Goal: Task Accomplishment & Management: Manage account settings

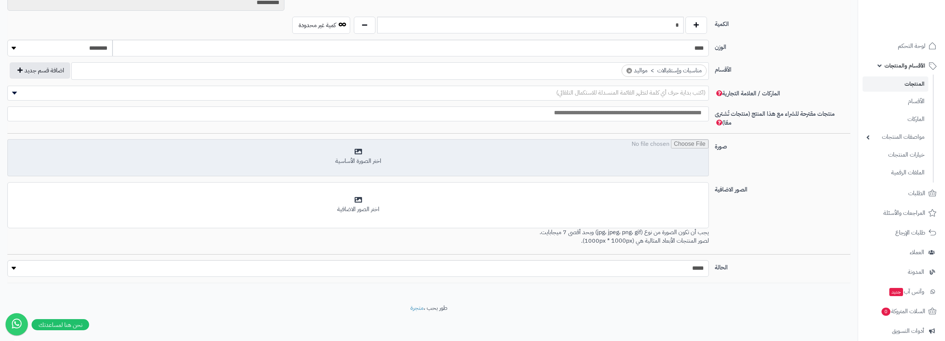
scroll to position [124, 0]
click at [359, 152] on input "file" at bounding box center [358, 158] width 700 height 37
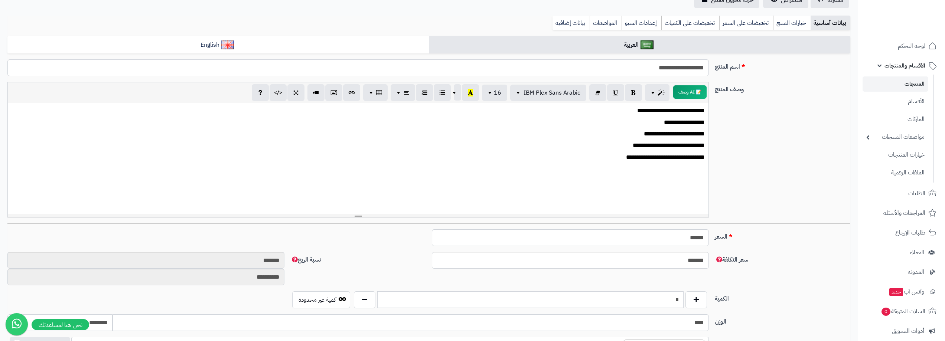
scroll to position [0, 0]
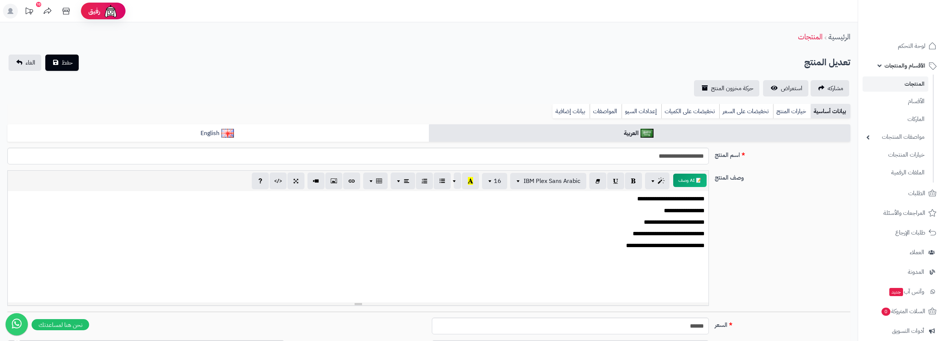
click at [83, 64] on div "تعديل المنتج حفظ الغاء" at bounding box center [428, 63] width 843 height 16
click at [75, 64] on button "حفظ" at bounding box center [61, 62] width 33 height 16
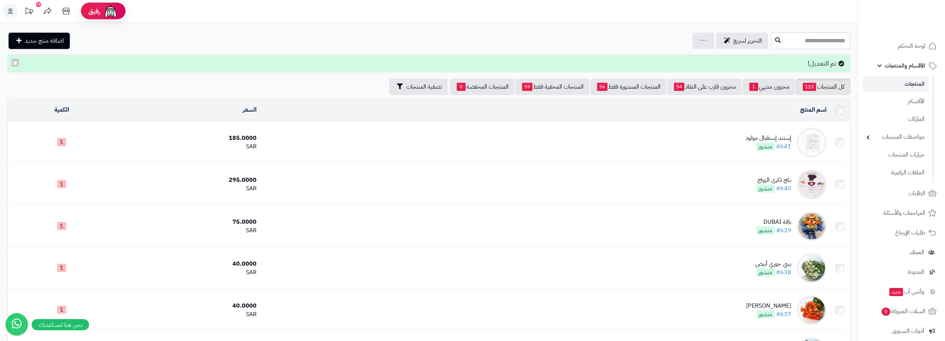
click at [770, 145] on span "منشور" at bounding box center [765, 147] width 18 height 8
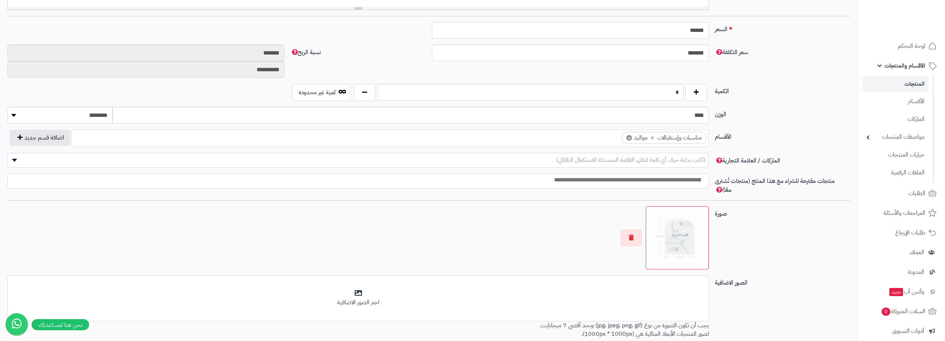
scroll to position [297, 0]
click at [628, 236] on button "button" at bounding box center [631, 236] width 22 height 17
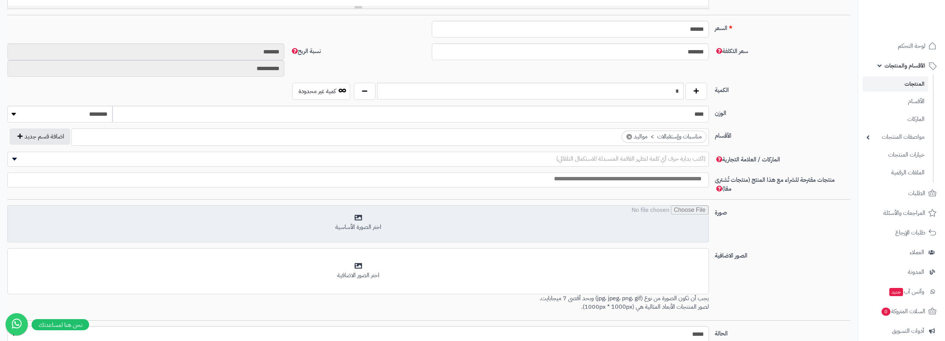
click at [353, 219] on input "file" at bounding box center [358, 224] width 700 height 37
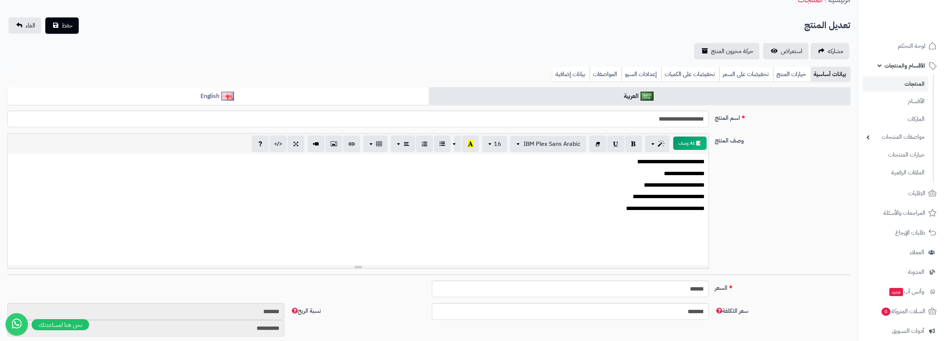
scroll to position [0, 0]
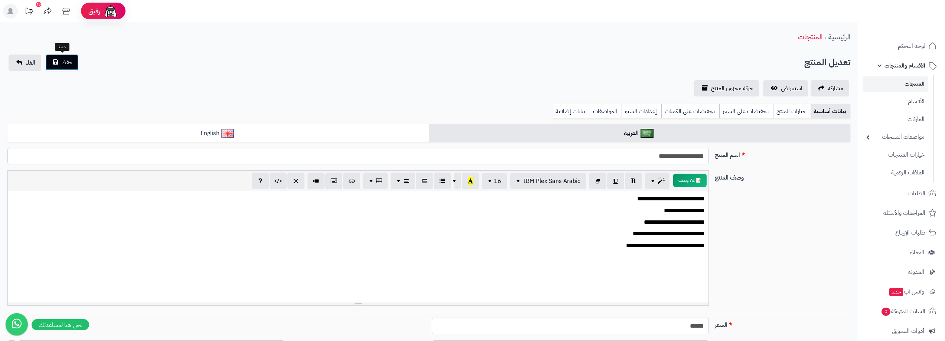
click at [57, 58] on button "حفظ" at bounding box center [61, 62] width 33 height 16
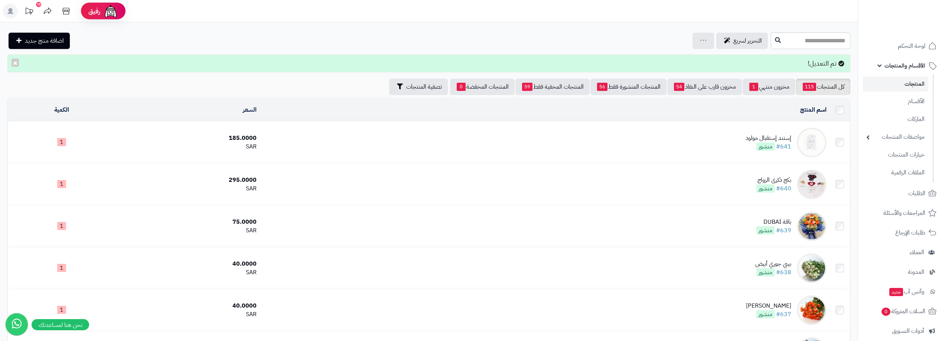
click at [773, 139] on div "إستند إستقبال مولود" at bounding box center [768, 138] width 46 height 9
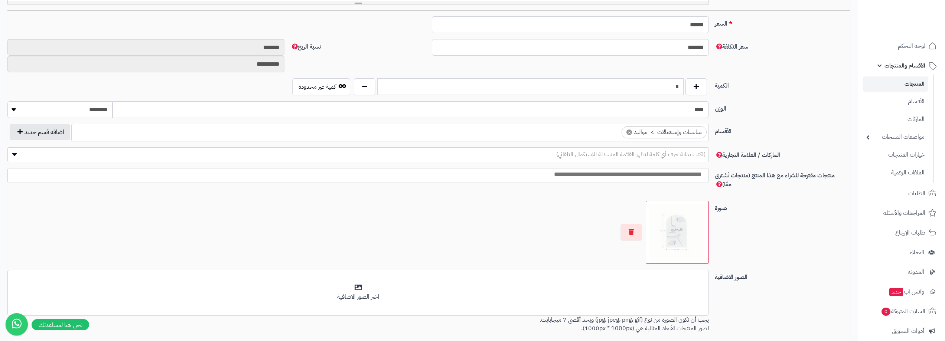
scroll to position [124, 0]
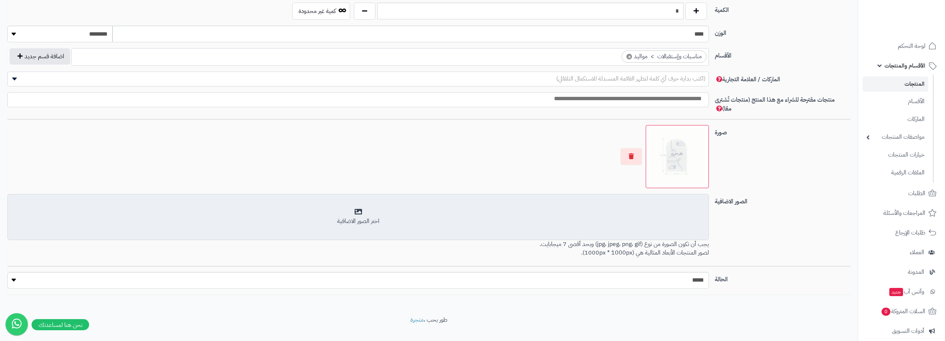
click at [357, 207] on div "أضف الصور الاضافية اختر الصور الاضافية" at bounding box center [357, 217] width 701 height 46
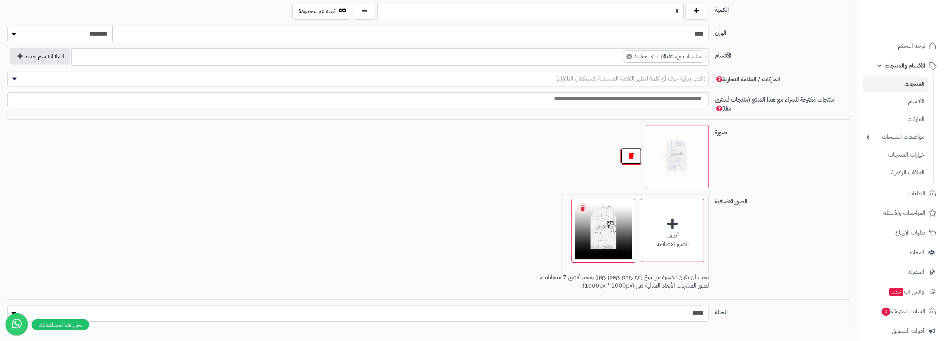
click at [623, 154] on button "button" at bounding box center [631, 156] width 22 height 17
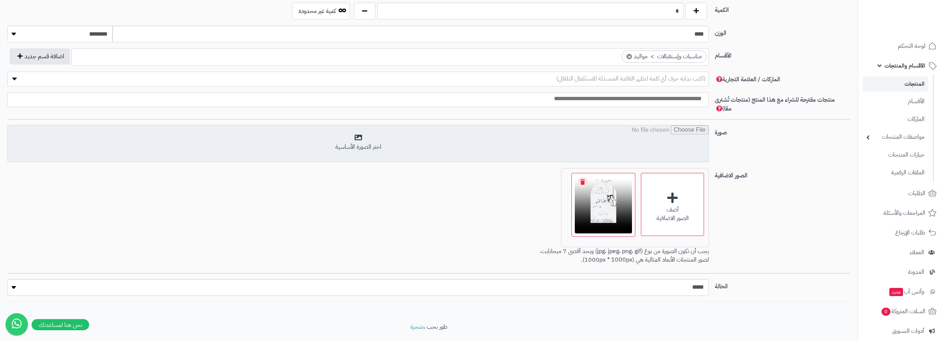
click at [399, 140] on input "file" at bounding box center [358, 143] width 700 height 37
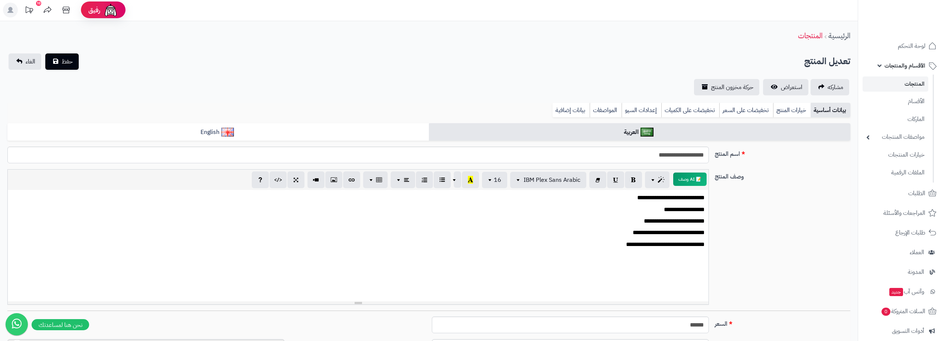
scroll to position [0, 0]
click at [72, 61] on span "حفظ" at bounding box center [67, 62] width 11 height 9
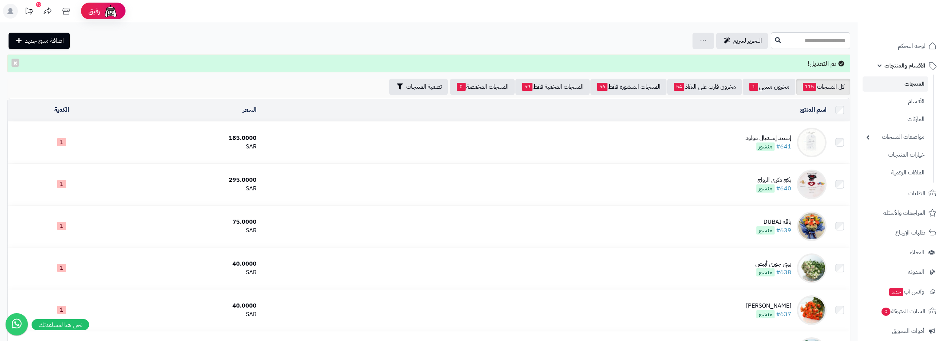
click at [914, 82] on link "المنتجات" at bounding box center [895, 83] width 66 height 15
